Goal: Information Seeking & Learning: Find specific fact

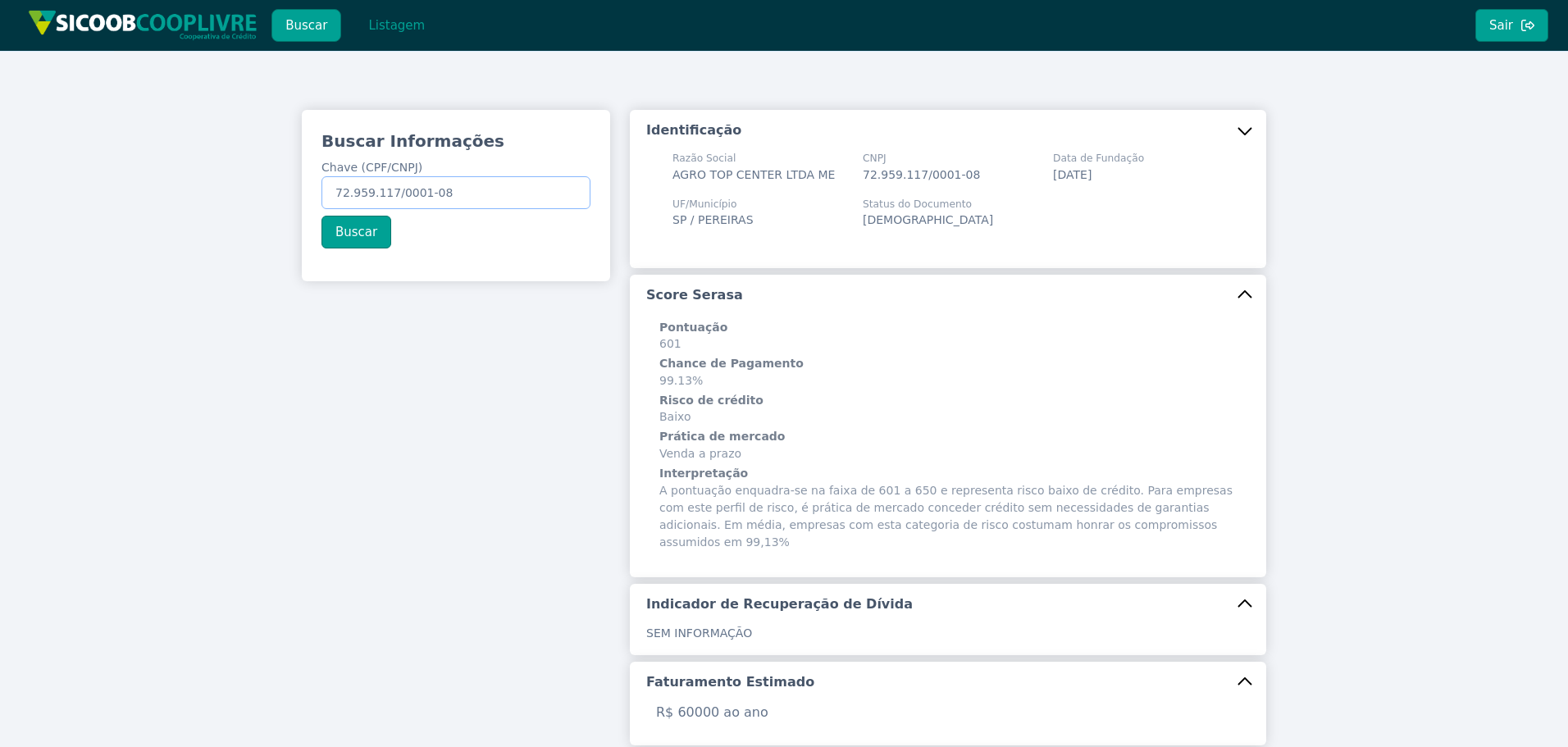
click at [84, 148] on div "Buscar Informações Chave (CPF/CNPJ) 72.959.117/0001-08 Buscar Identificação Raz…" at bounding box center [784, 625] width 1568 height 1149
paste input "152.934.508-16"
type input "152.934.508-16"
click at [343, 232] on button "Buscar" at bounding box center [356, 232] width 70 height 33
click at [383, 27] on button "Listagem" at bounding box center [397, 26] width 84 height 33
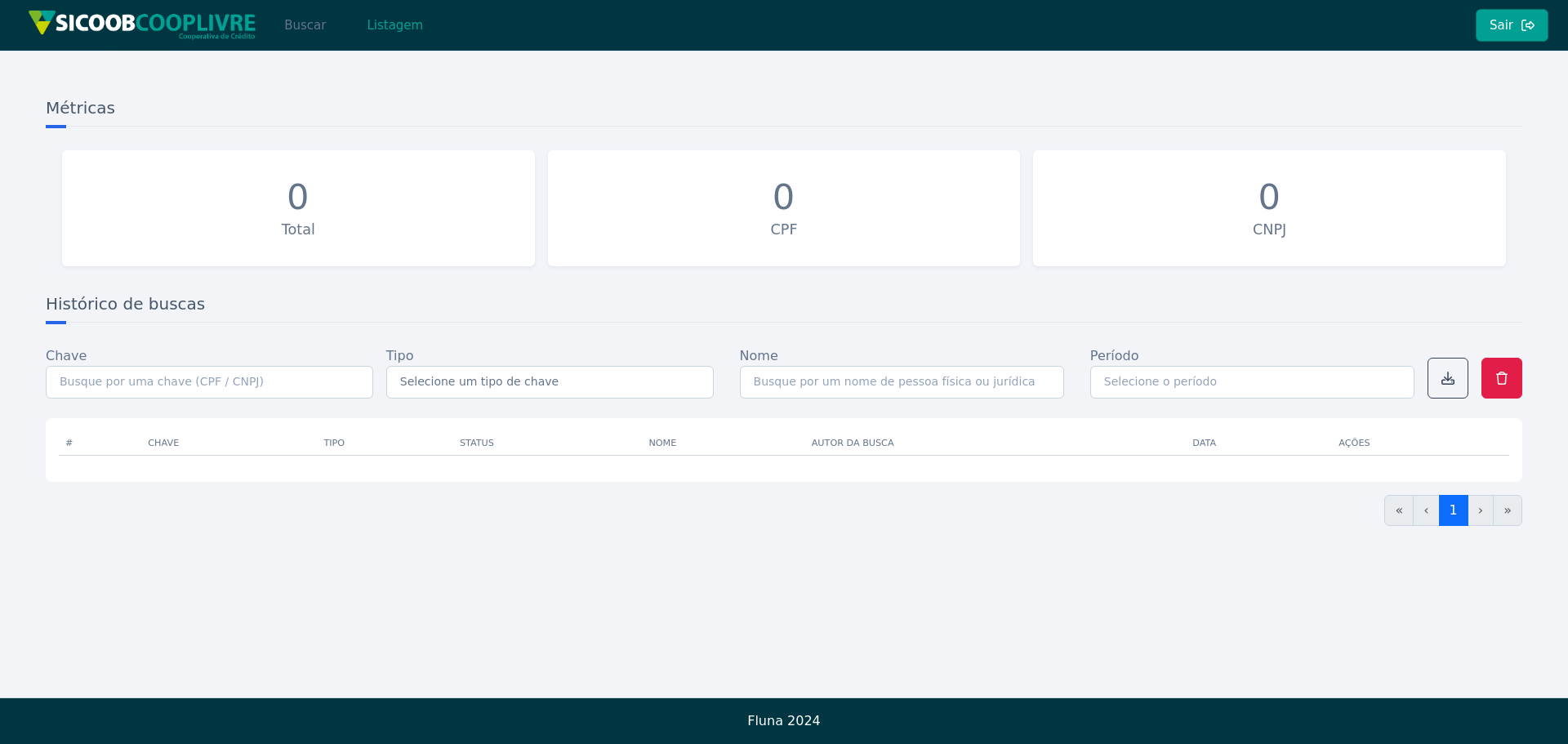
click at [297, 23] on button "Buscar" at bounding box center [305, 26] width 69 height 33
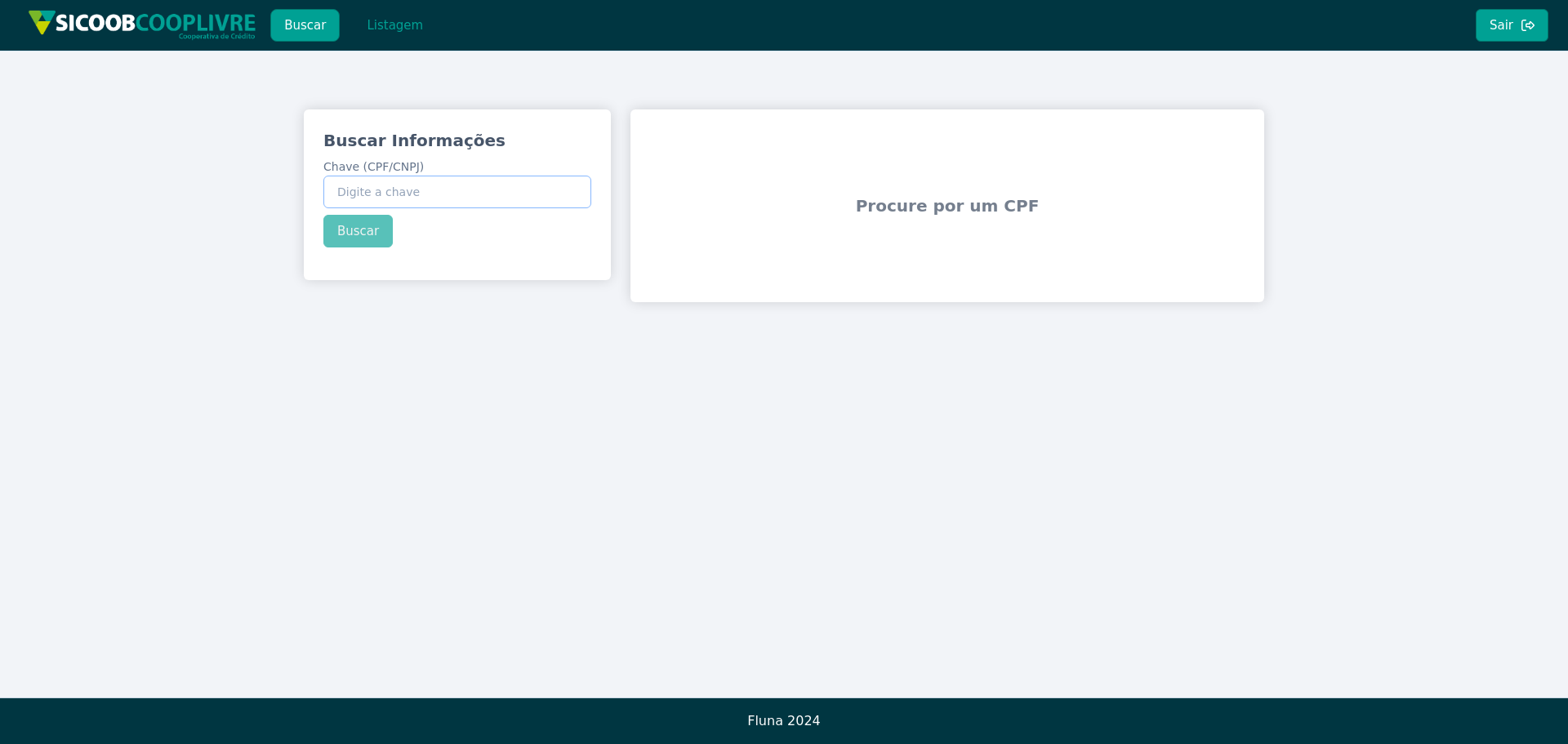
click at [409, 189] on input "Chave (CPF/CNPJ)" at bounding box center [457, 192] width 268 height 33
paste input "152.934.508-16"
type input "152.934.508-16"
click at [358, 236] on button "Buscar" at bounding box center [358, 231] width 69 height 33
click at [1520, 24] on button "Sair" at bounding box center [1512, 26] width 73 height 33
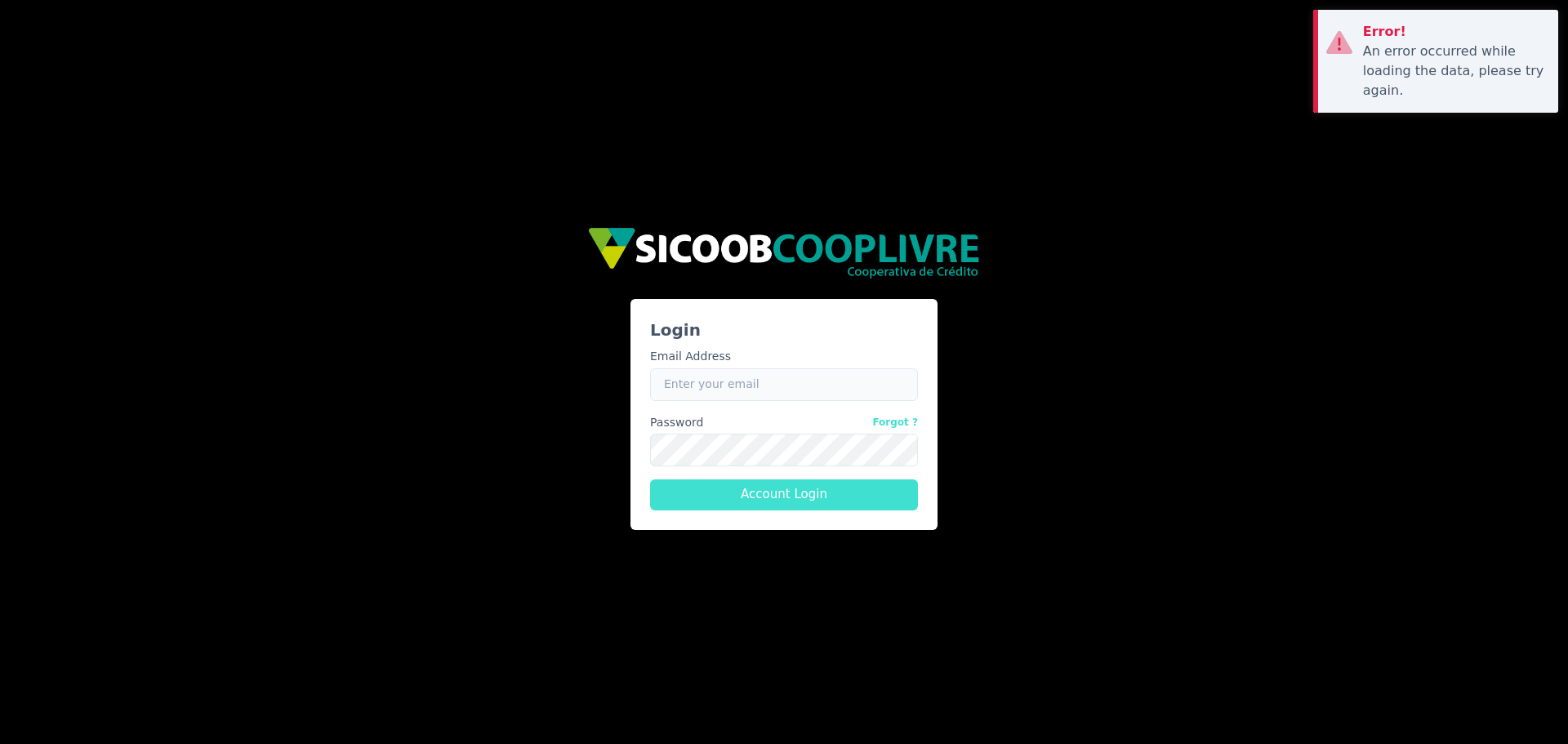
type input "jose.sampaio@cooplivre.com.br"
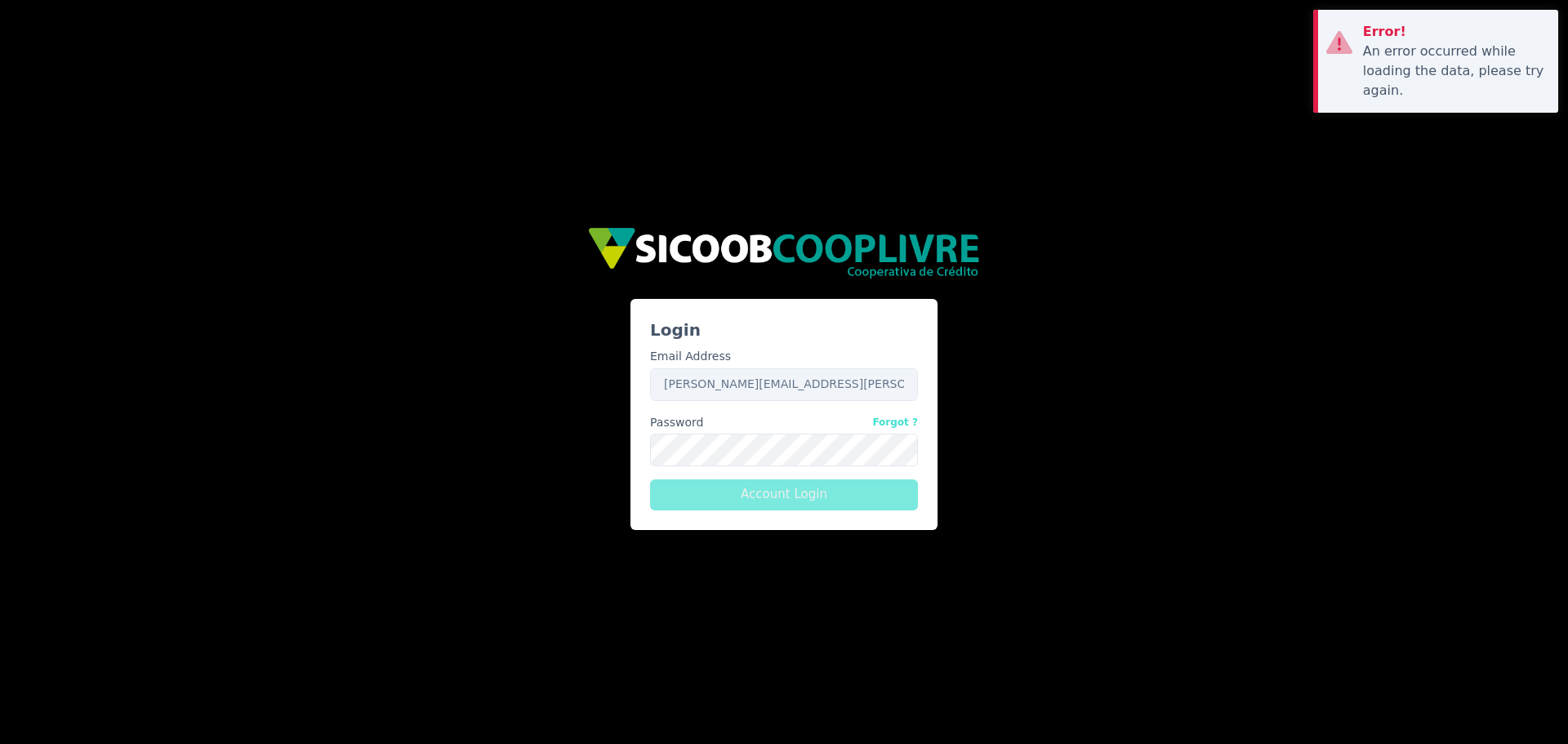
click at [786, 468] on div "Email Address Email jose.sampaio@cooplivre.com.br Password Forgot ? Password Ac…" at bounding box center [784, 422] width 281 height 174
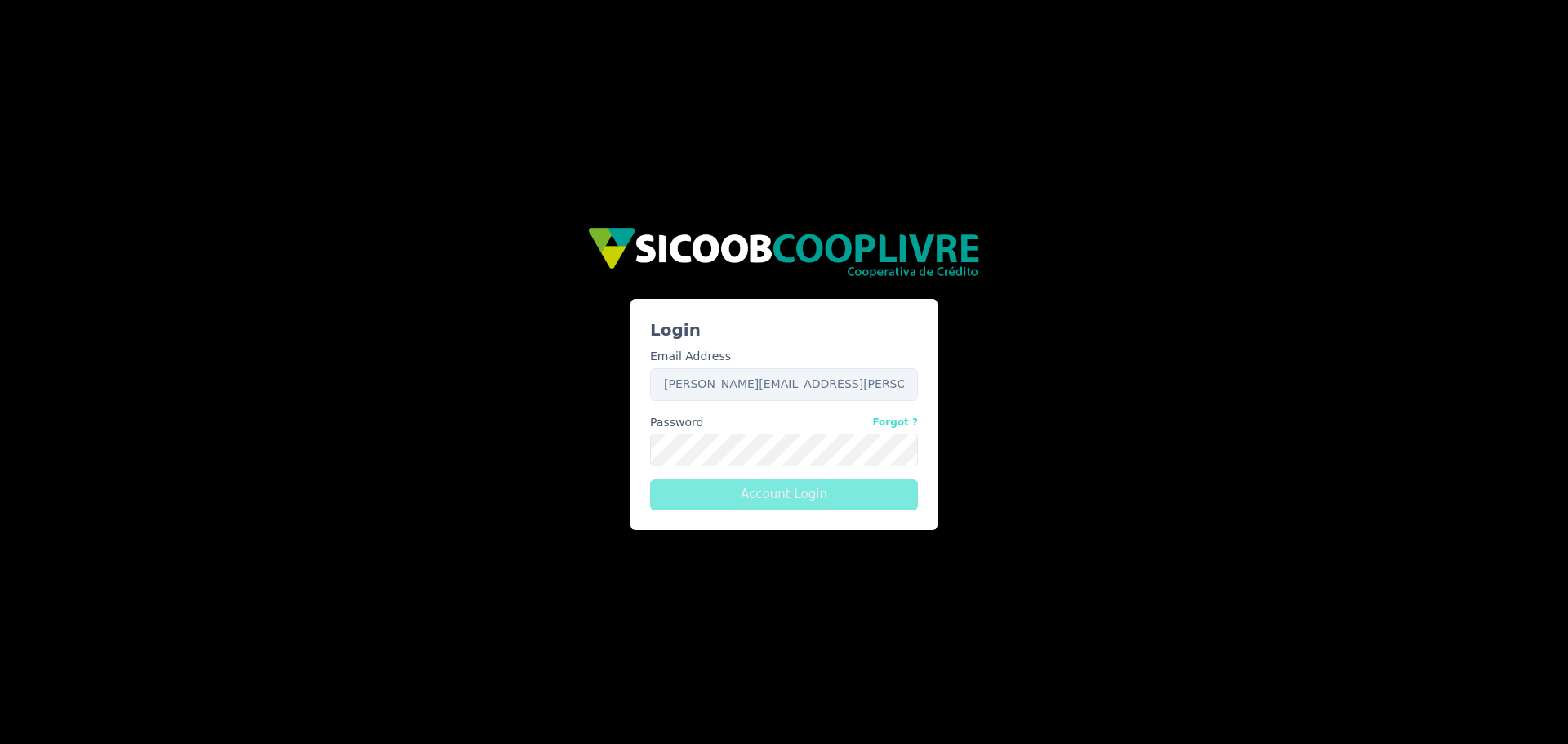
click at [766, 497] on button "Account Login" at bounding box center [784, 495] width 268 height 31
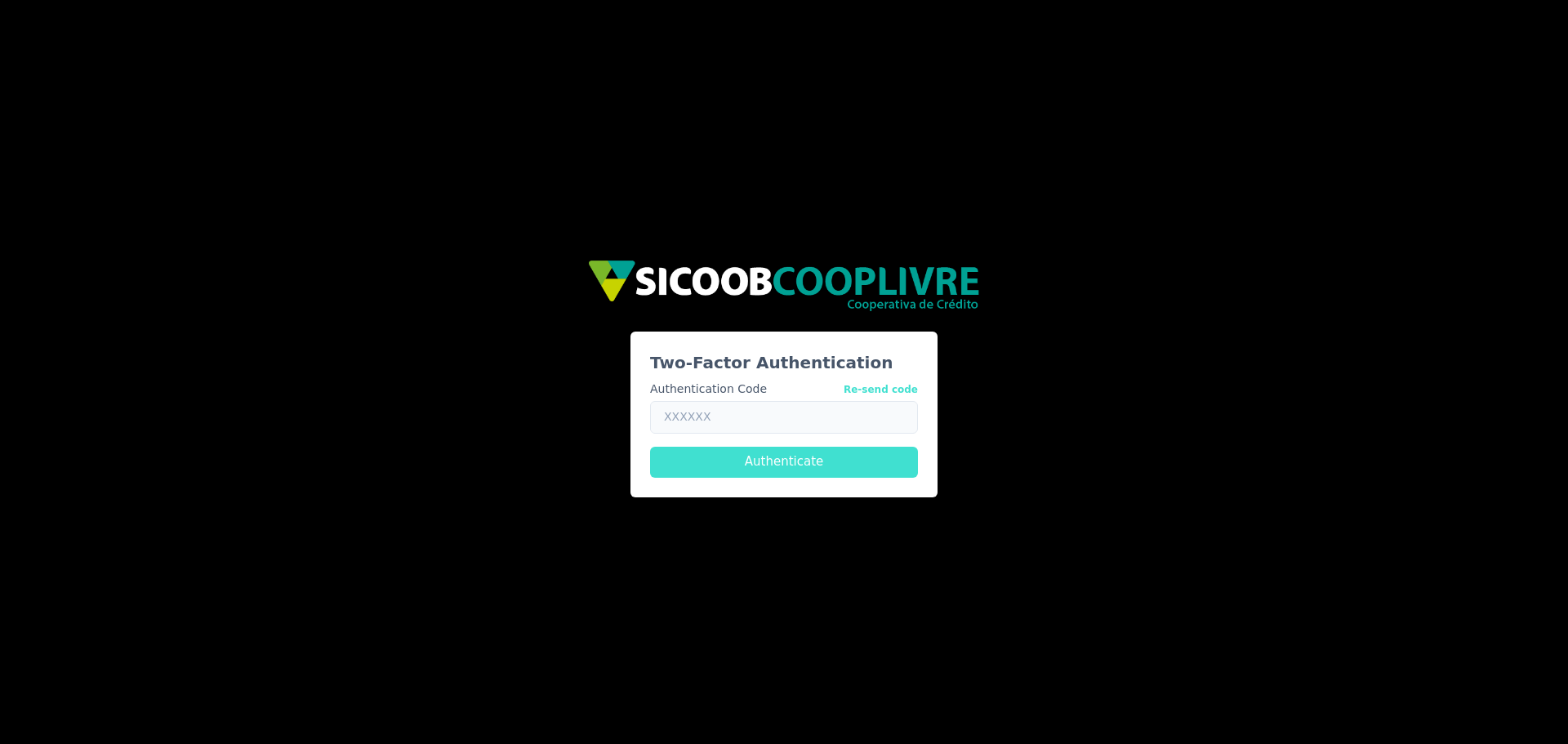
click at [768, 413] on input "text" at bounding box center [784, 417] width 268 height 33
click at [883, 385] on button "Re-send code" at bounding box center [880, 389] width 74 height 17
click at [729, 428] on input "text" at bounding box center [784, 417] width 268 height 33
type input "203165"
click at [727, 454] on button "Authenticate" at bounding box center [784, 462] width 268 height 31
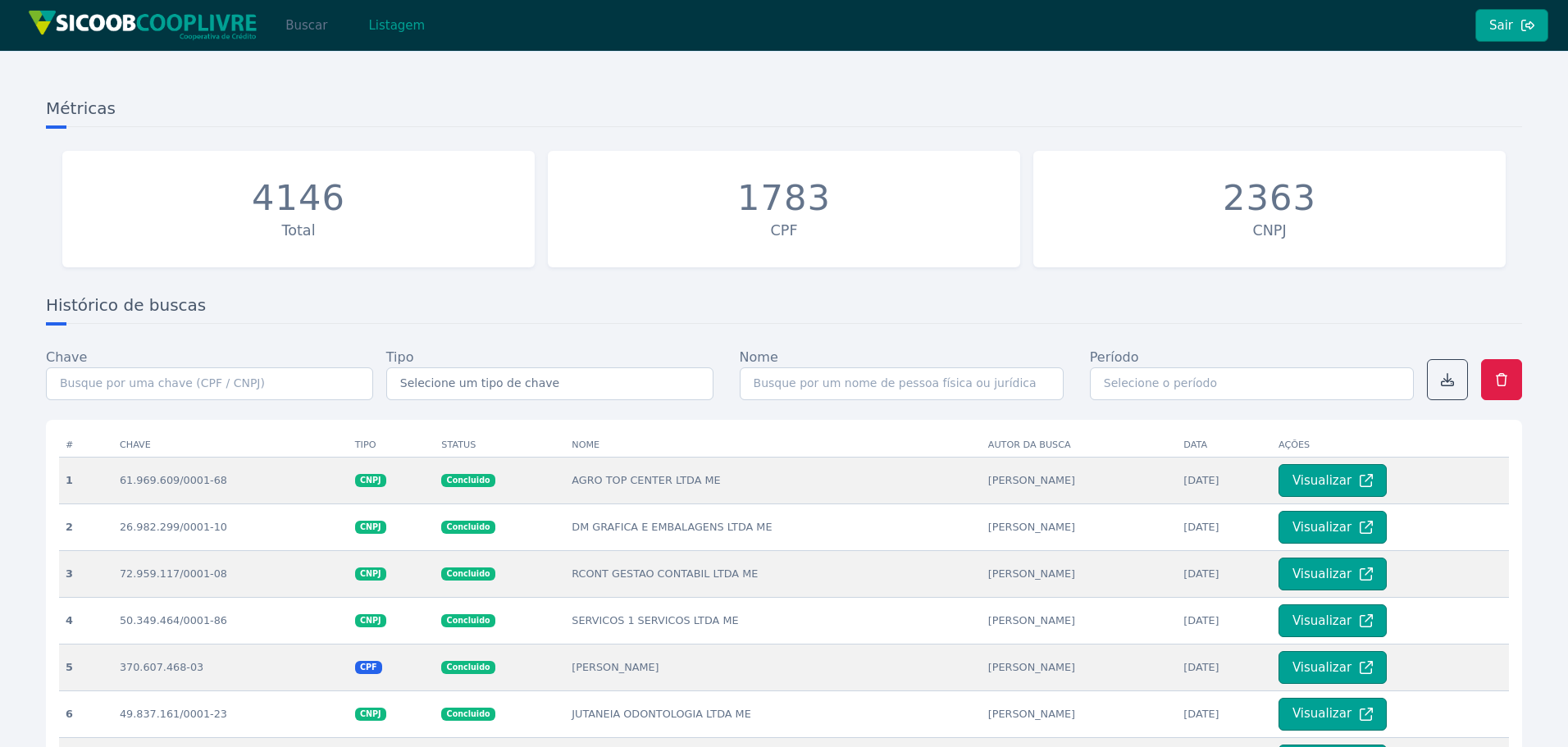
click at [304, 27] on button "Buscar" at bounding box center [306, 26] width 70 height 33
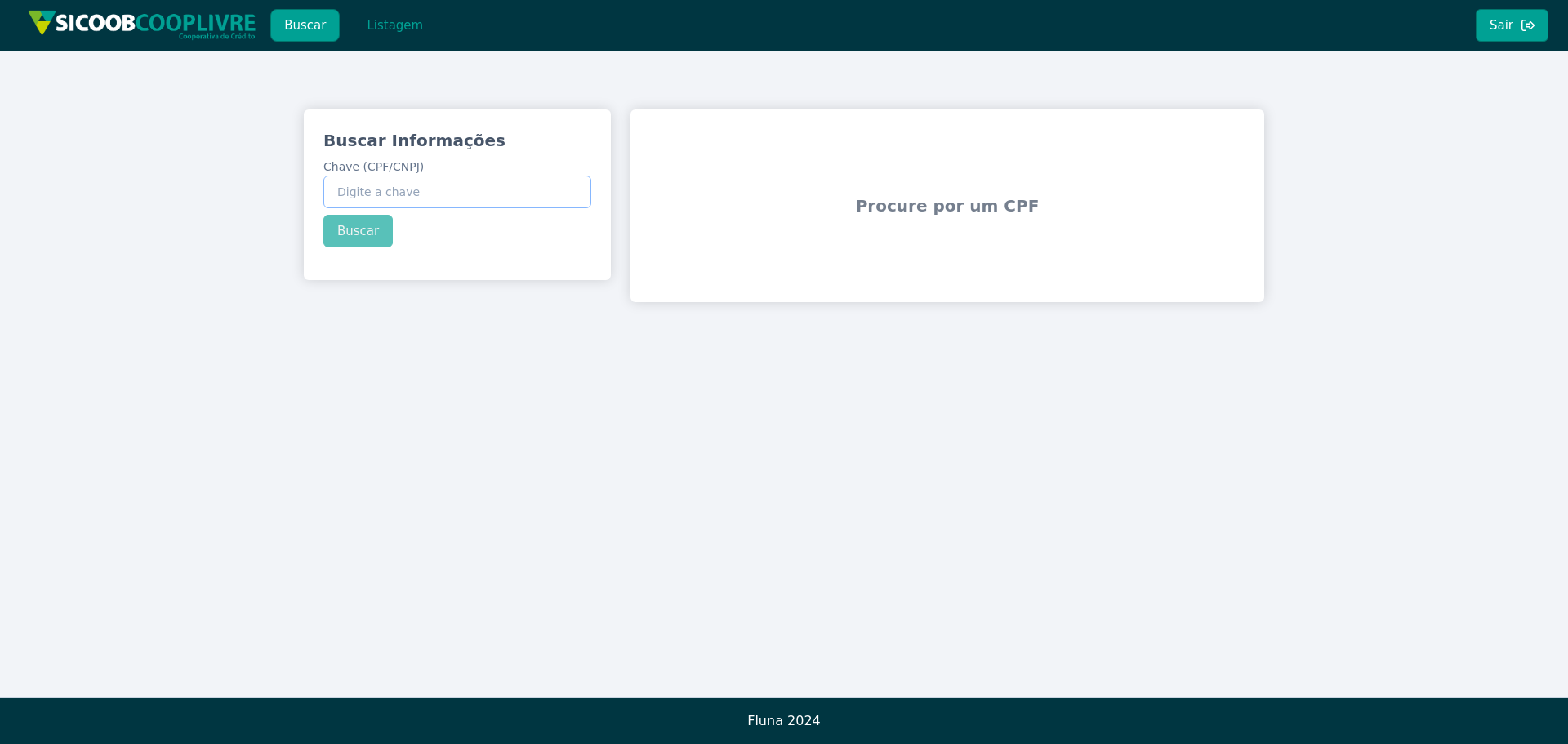
click at [401, 198] on input "Chave (CPF/CNPJ)" at bounding box center [457, 192] width 268 height 33
paste input "152.934.508-16"
type input "152.934.508-16"
click at [369, 228] on div "Buscar Informações Chave (CPF/CNPJ) 152.934.508-16 Buscar" at bounding box center [457, 188] width 307 height 158
click at [369, 229] on button "Buscar" at bounding box center [358, 231] width 69 height 33
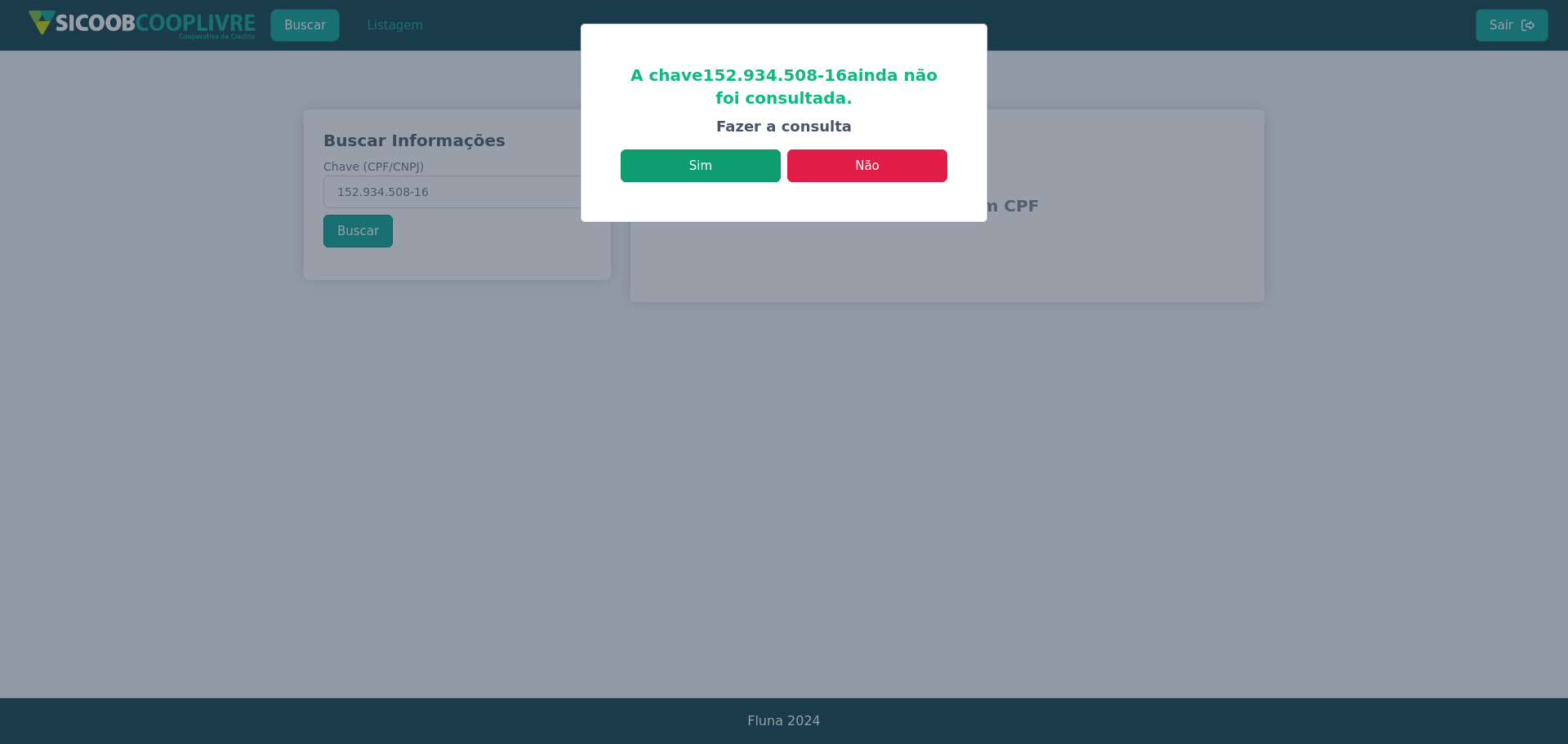
click at [753, 174] on button "Sim" at bounding box center [700, 166] width 160 height 33
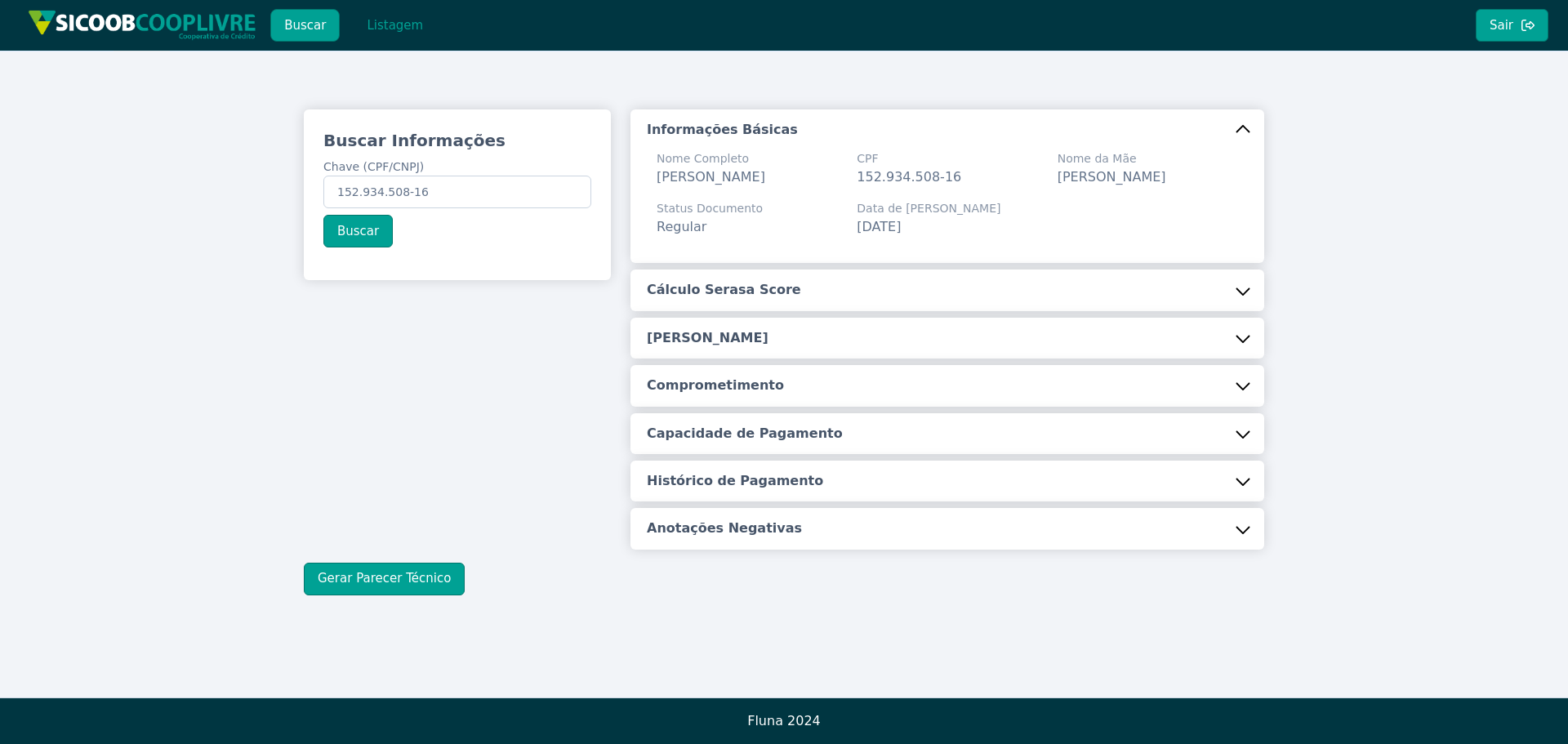
click at [689, 299] on h5 "Cálculo Serasa Score" at bounding box center [724, 290] width 154 height 18
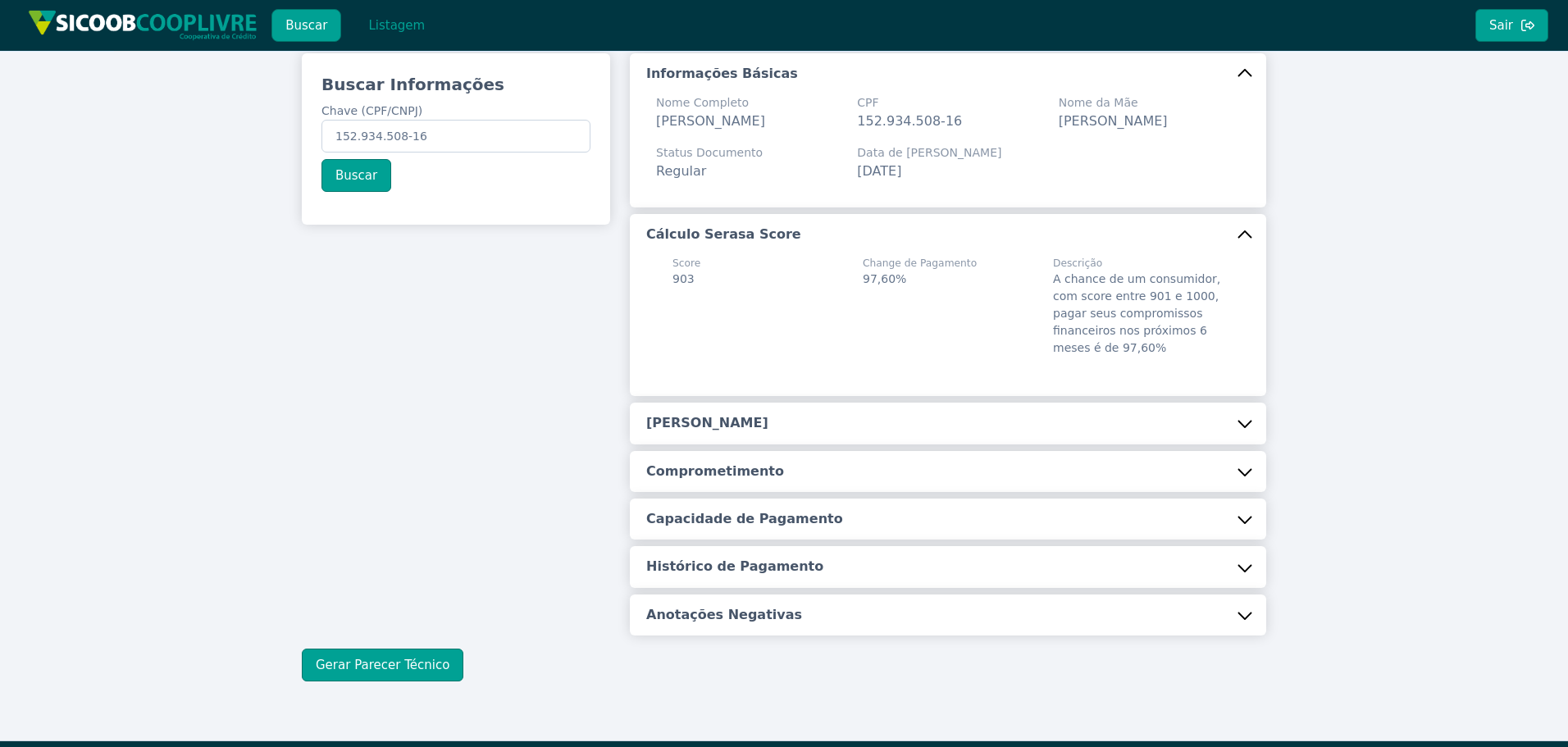
scroll to position [116, 0]
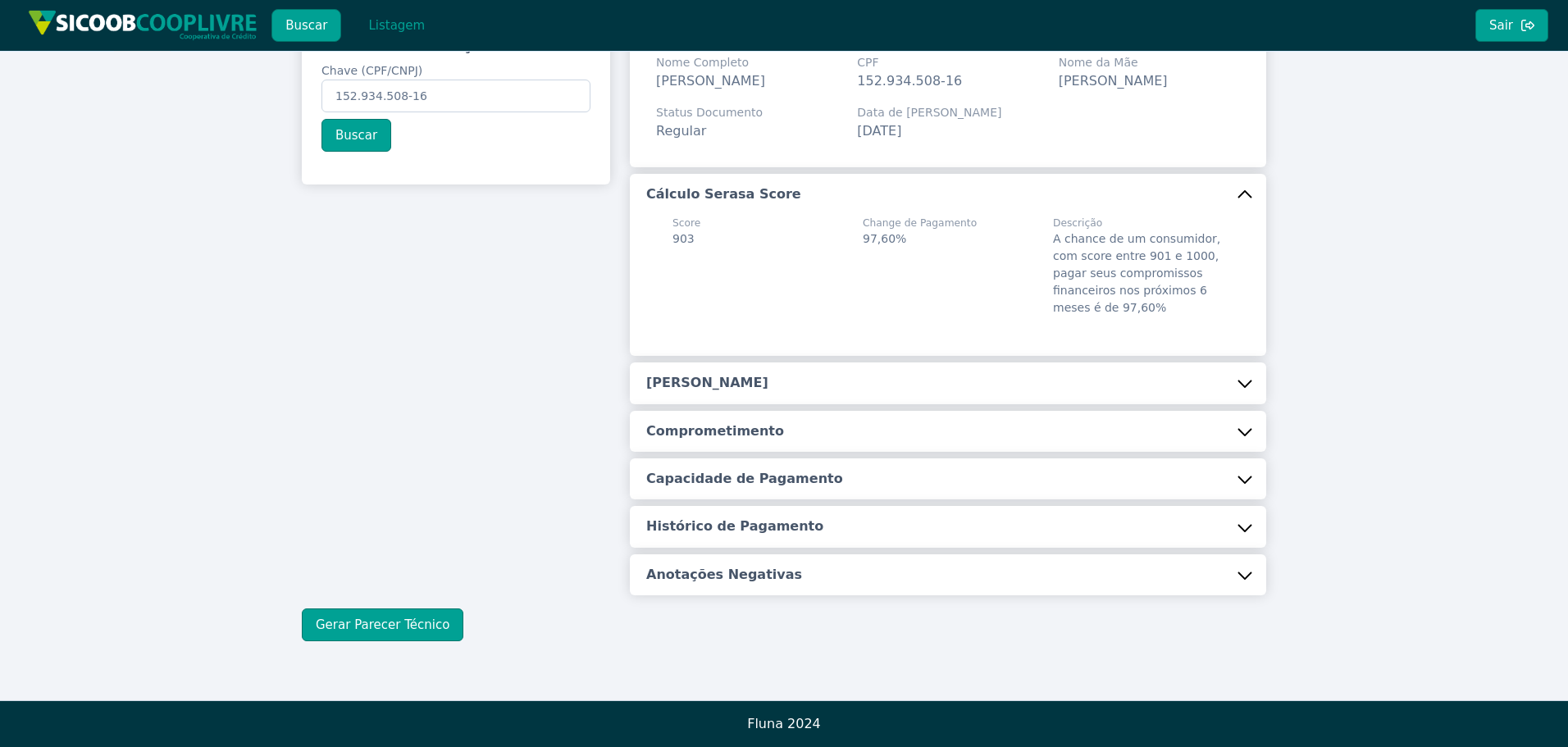
click at [731, 370] on button "Renda Estimada" at bounding box center [948, 383] width 636 height 41
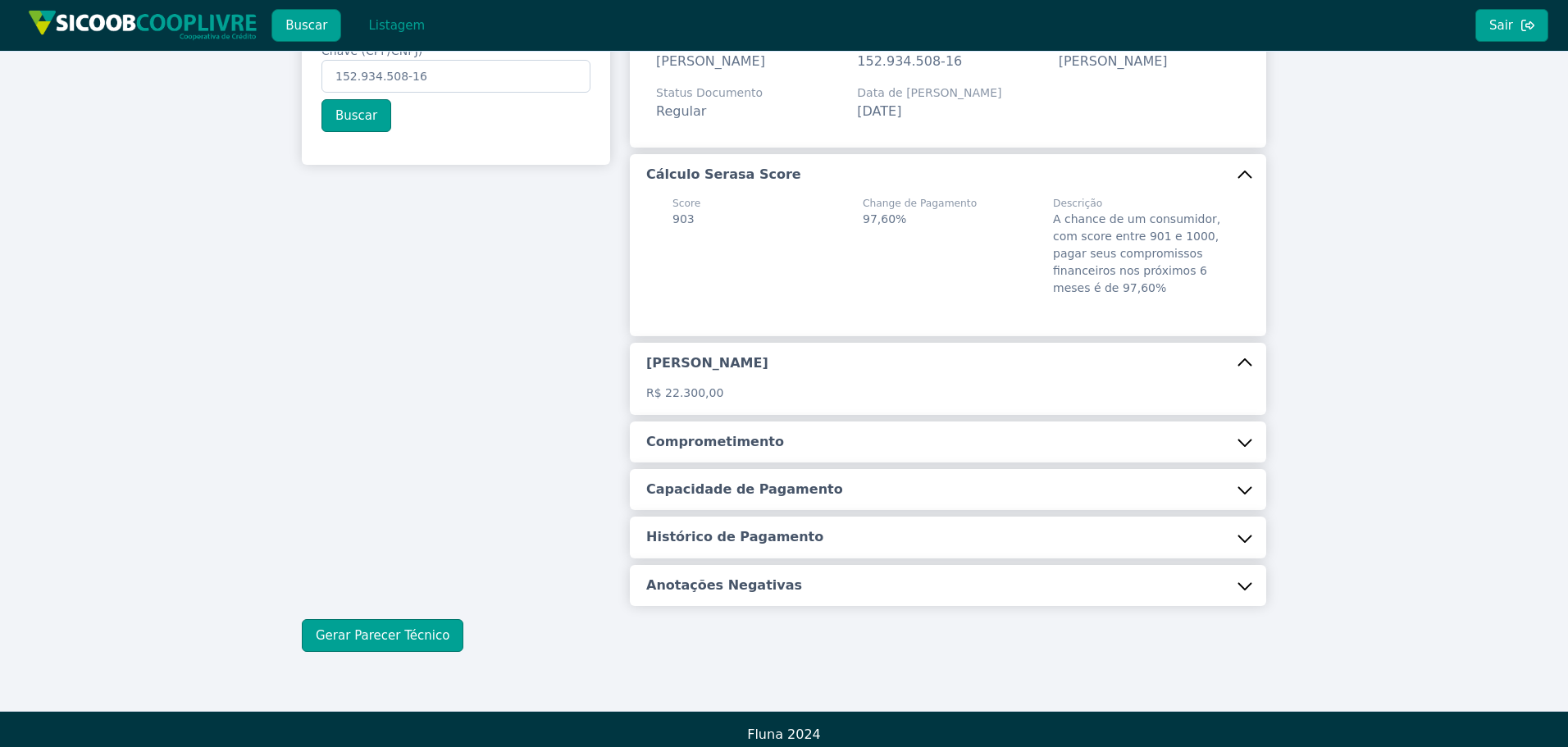
click at [739, 463] on button "Comprometimento" at bounding box center [948, 442] width 636 height 41
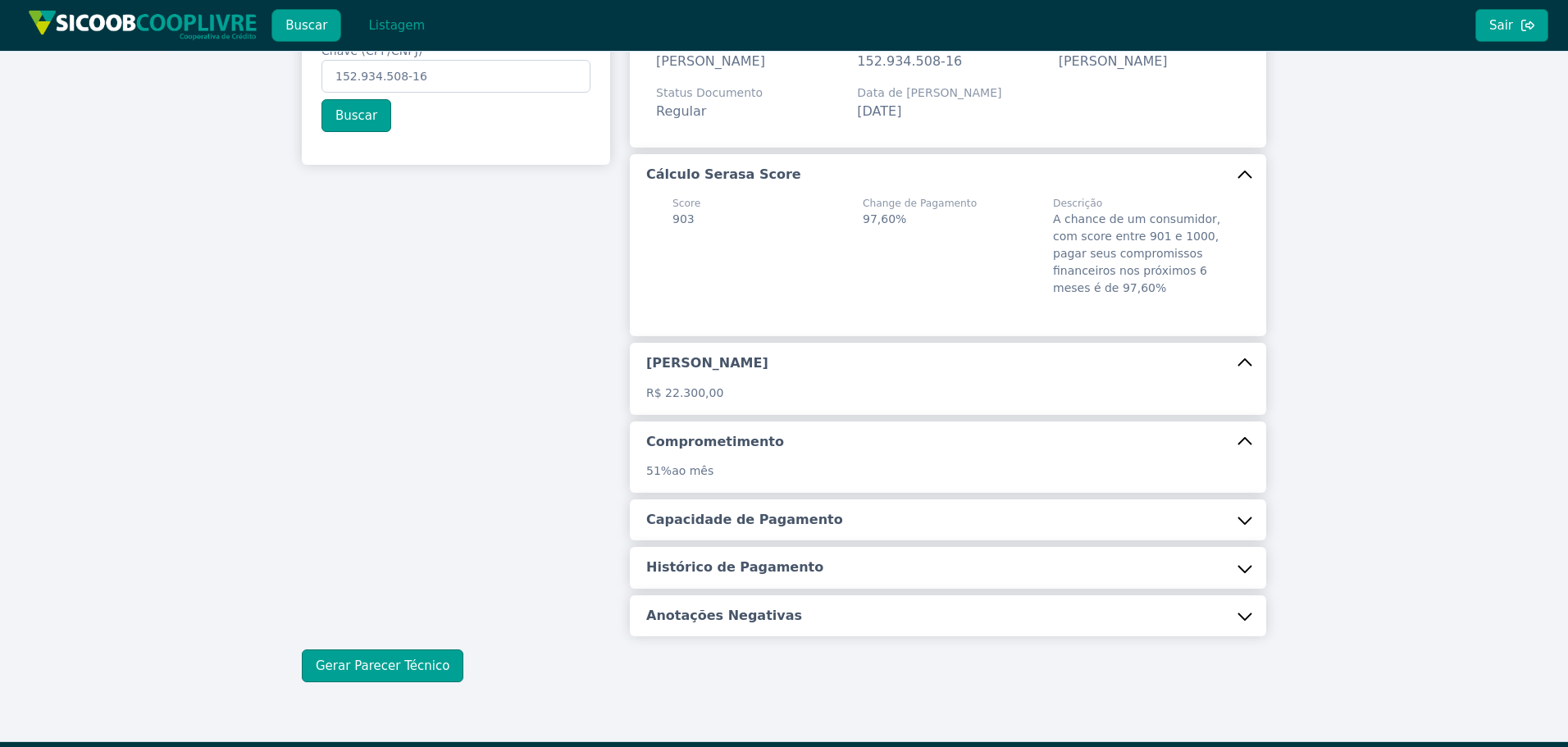
click at [751, 525] on button "Capacidade de Pagamento" at bounding box center [948, 520] width 636 height 41
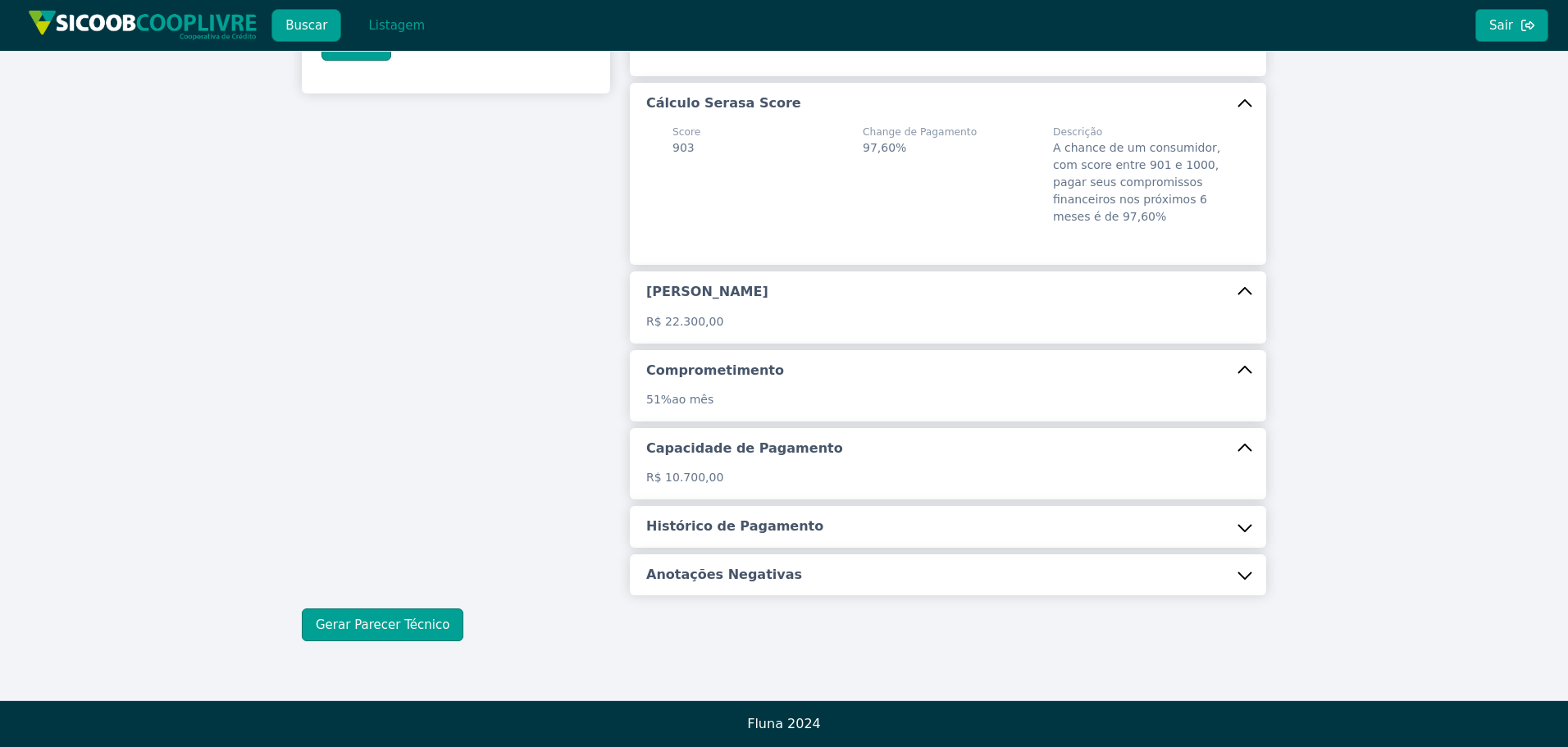
click at [745, 531] on h5 "Histórico de Pagamento" at bounding box center [734, 527] width 177 height 18
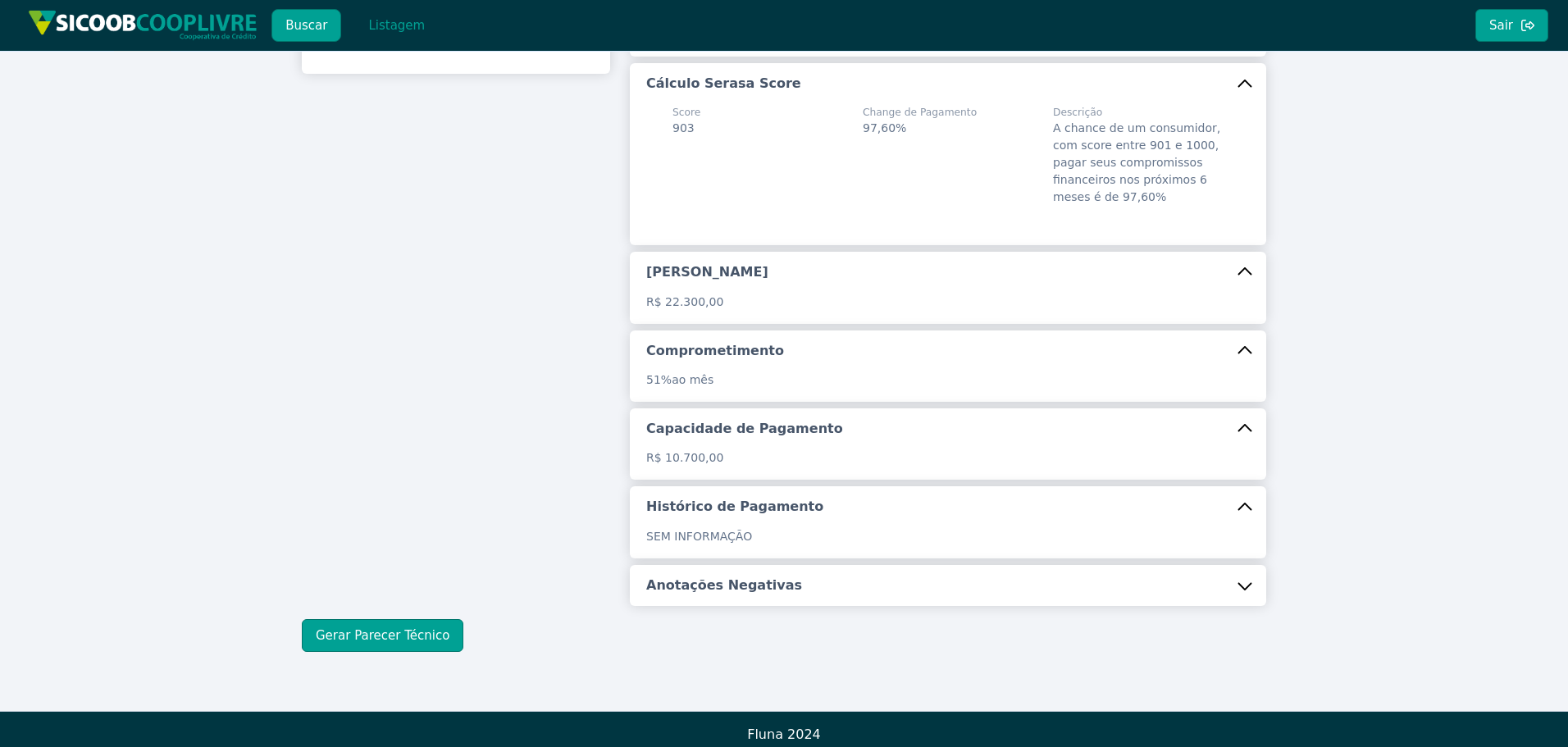
click at [721, 588] on button "Anotações Negativas" at bounding box center [948, 586] width 636 height 41
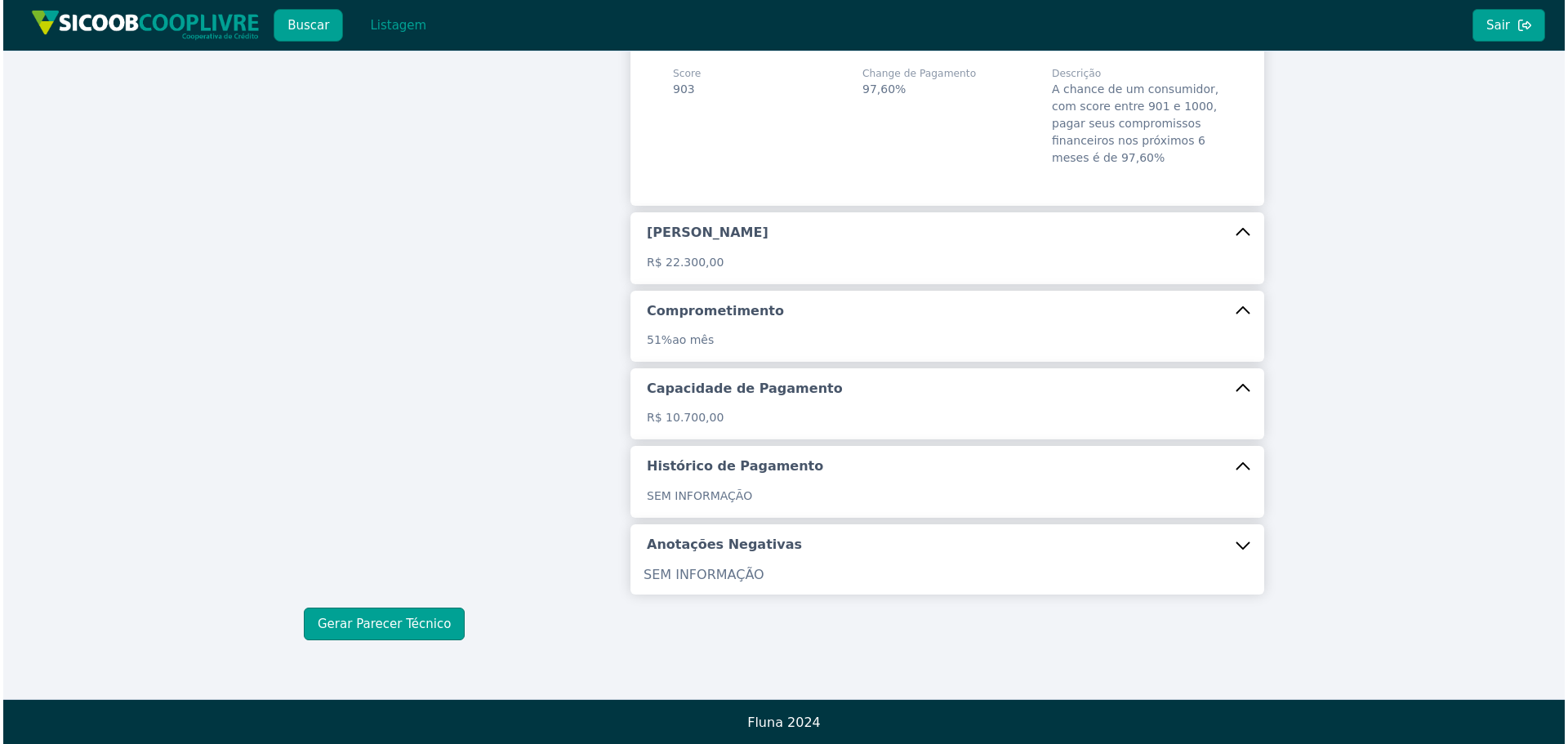
scroll to position [267, 0]
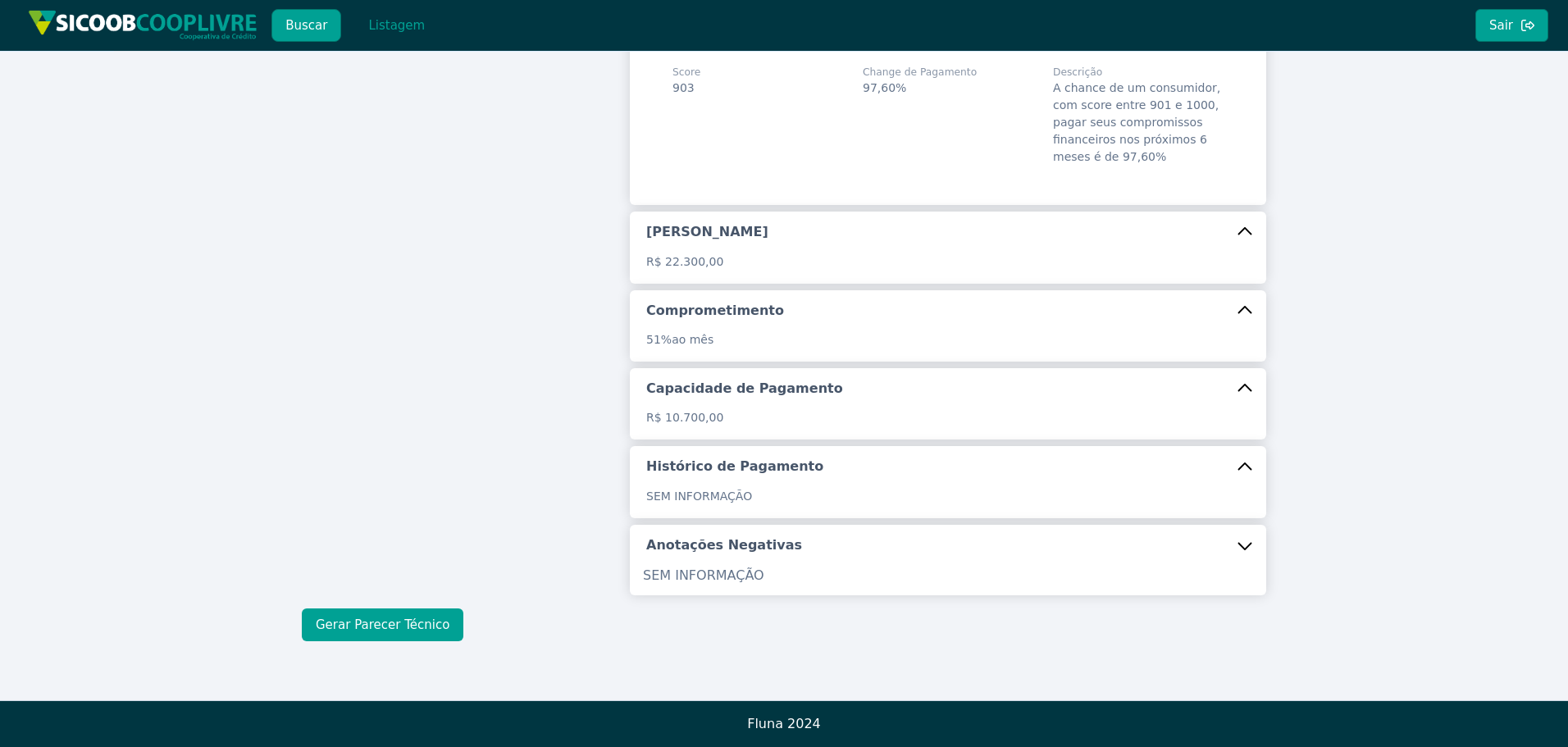
click at [417, 625] on button "Gerar Parecer Técnico" at bounding box center [382, 625] width 161 height 33
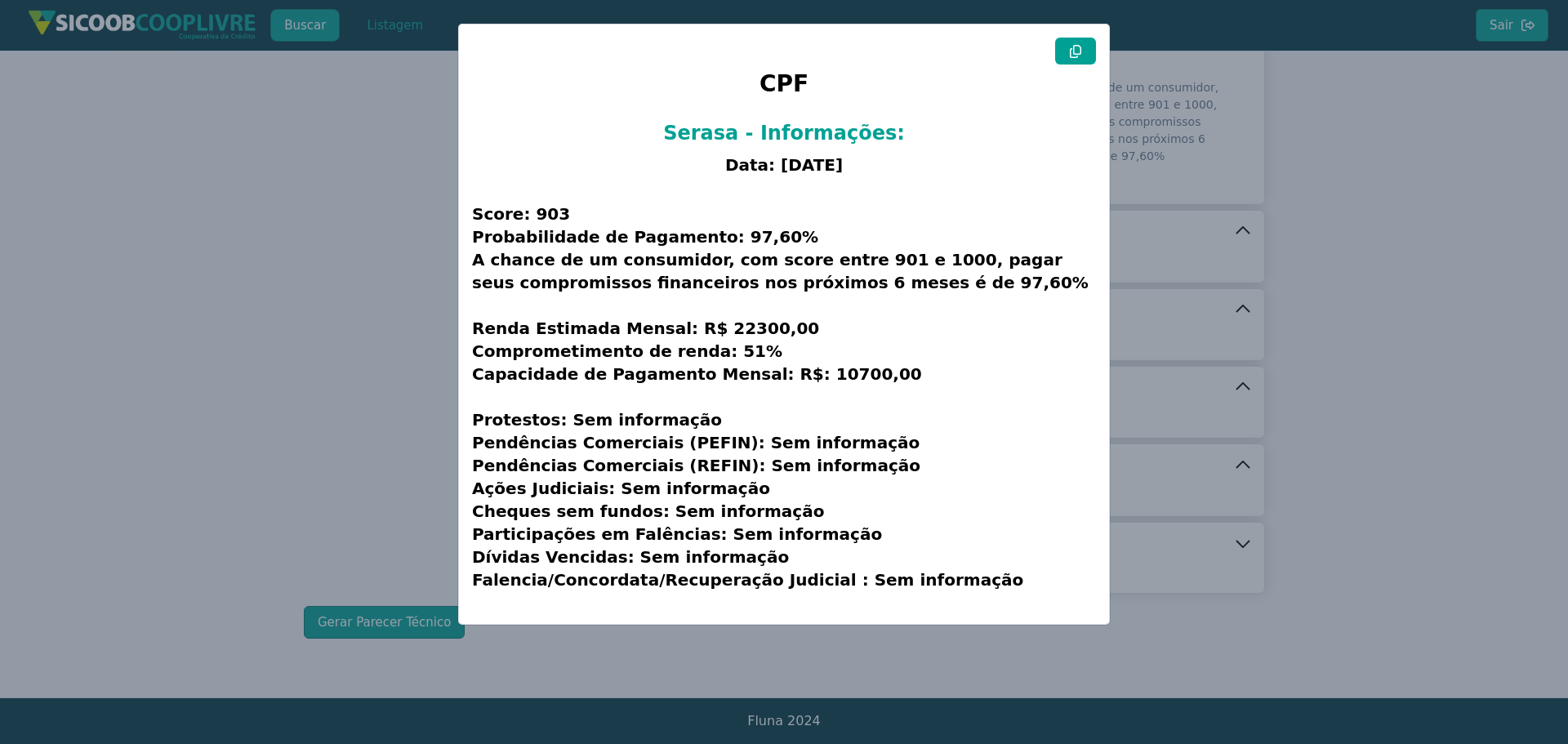
click at [1071, 53] on icon at bounding box center [1075, 51] width 13 height 13
